Goal: Information Seeking & Learning: Learn about a topic

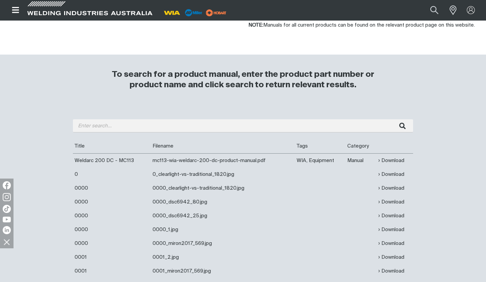
scroll to position [192, 0]
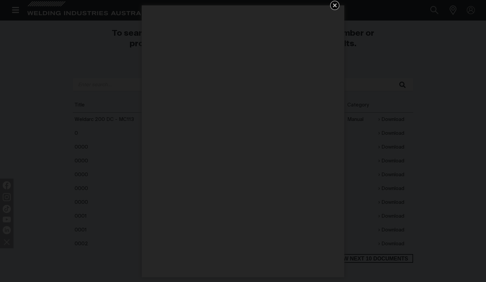
click at [333, 7] on icon "Get 5 WIA Welding Guides Free!" at bounding box center [335, 5] width 8 height 8
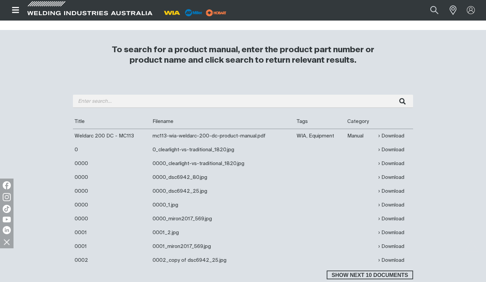
scroll to position [170, 0]
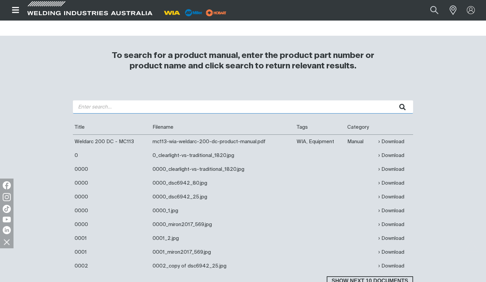
click at [150, 107] on input "search" at bounding box center [243, 107] width 340 height 13
type input "395 weldmatic"
click at [402, 108] on button "submit" at bounding box center [402, 107] width 21 height 13
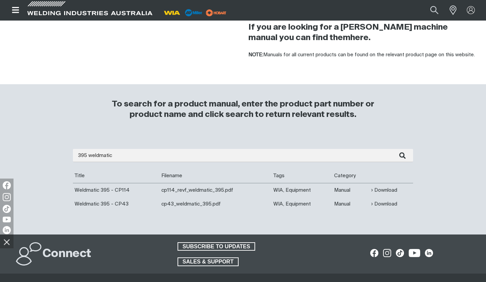
scroll to position [122, 0]
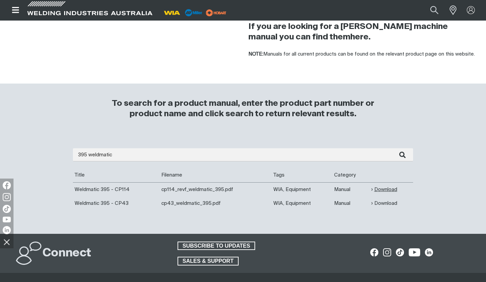
click at [382, 190] on link "Download" at bounding box center [384, 190] width 26 height 8
click at [387, 205] on link "Download" at bounding box center [384, 204] width 26 height 8
click at [391, 190] on link "Download" at bounding box center [384, 190] width 26 height 8
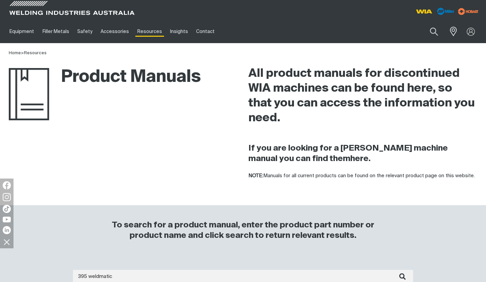
scroll to position [0, 0]
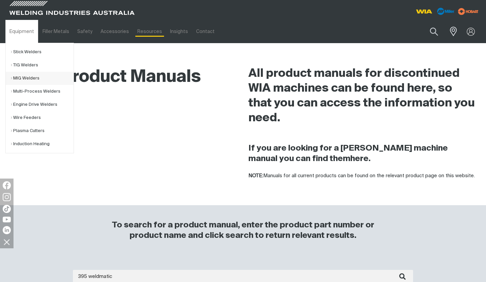
click at [30, 79] on link "MIG Welders" at bounding box center [42, 78] width 63 height 13
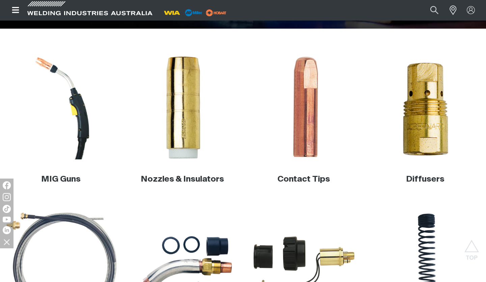
scroll to position [172, 0]
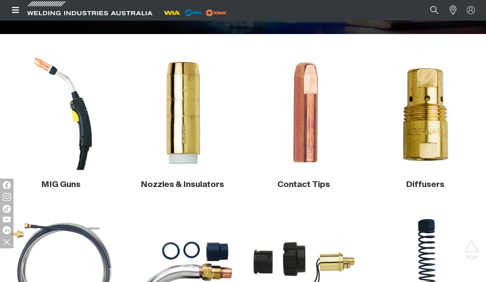
click at [82, 120] on img at bounding box center [61, 113] width 114 height 114
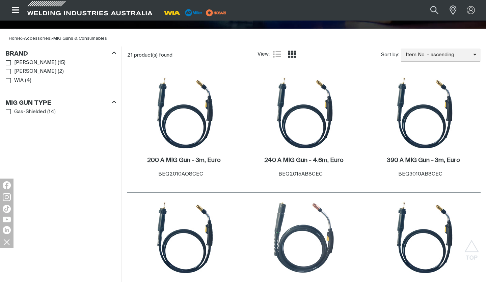
scroll to position [199, 0]
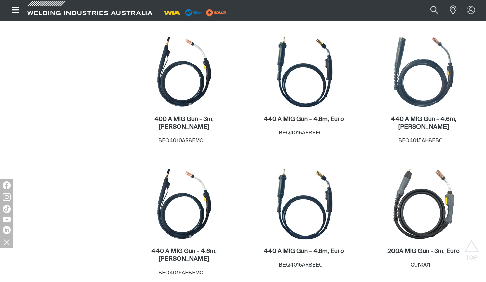
scroll to position [616, 0]
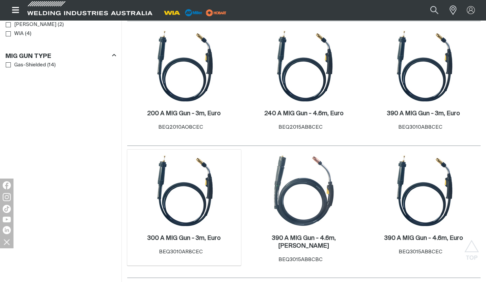
scroll to position [229, 0]
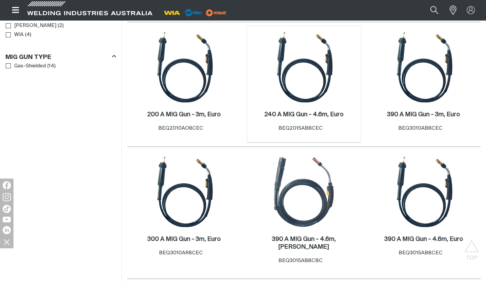
click at [312, 77] on img at bounding box center [304, 67] width 72 height 72
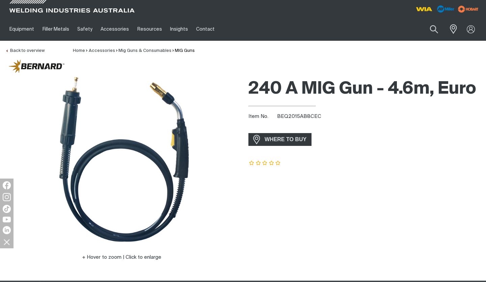
scroll to position [5, 0]
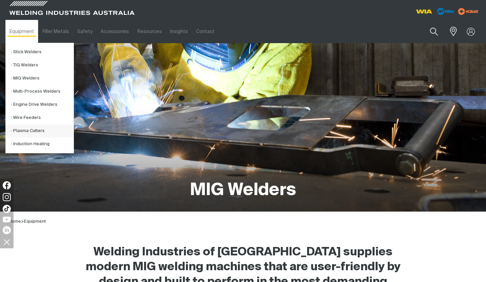
click at [39, 132] on link "Plasma Cutters" at bounding box center [42, 130] width 63 height 13
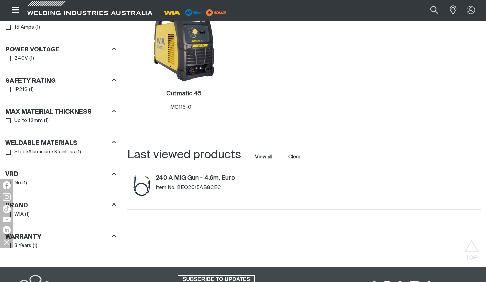
scroll to position [319, 0]
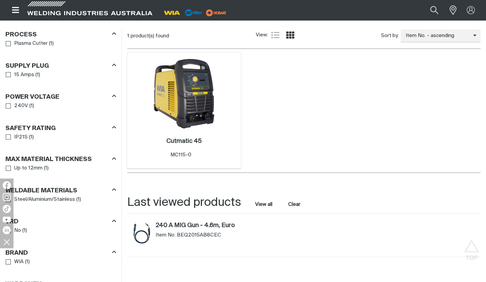
click at [170, 103] on img at bounding box center [184, 94] width 72 height 72
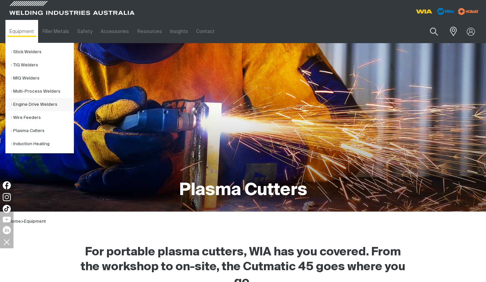
click at [35, 108] on link "Engine Drive Welders" at bounding box center [42, 104] width 63 height 13
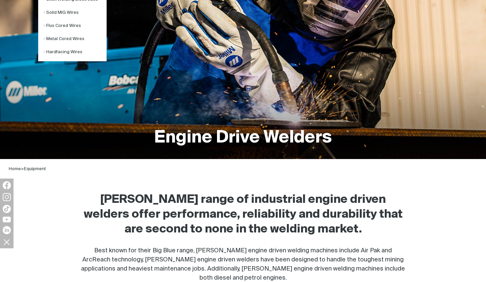
scroll to position [3, 0]
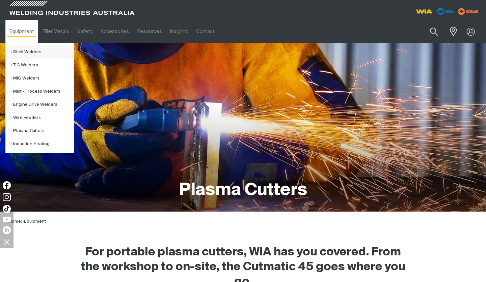
click at [33, 52] on link "Stick Welders" at bounding box center [42, 52] width 63 height 13
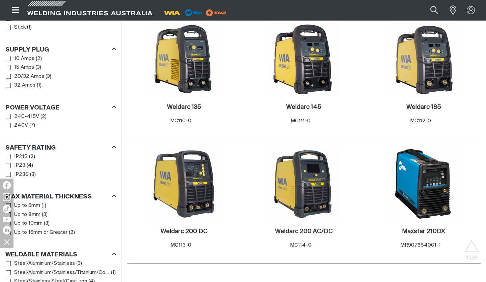
scroll to position [369, 0]
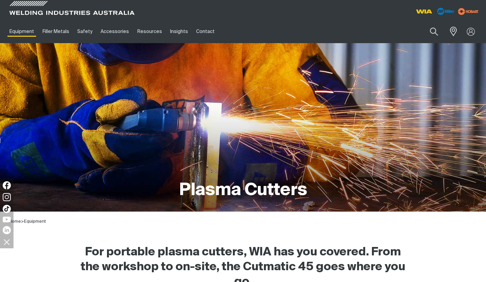
click at [287, 19] on div at bounding box center [361, 10] width 237 height 20
